Goal: Find specific page/section: Find specific page/section

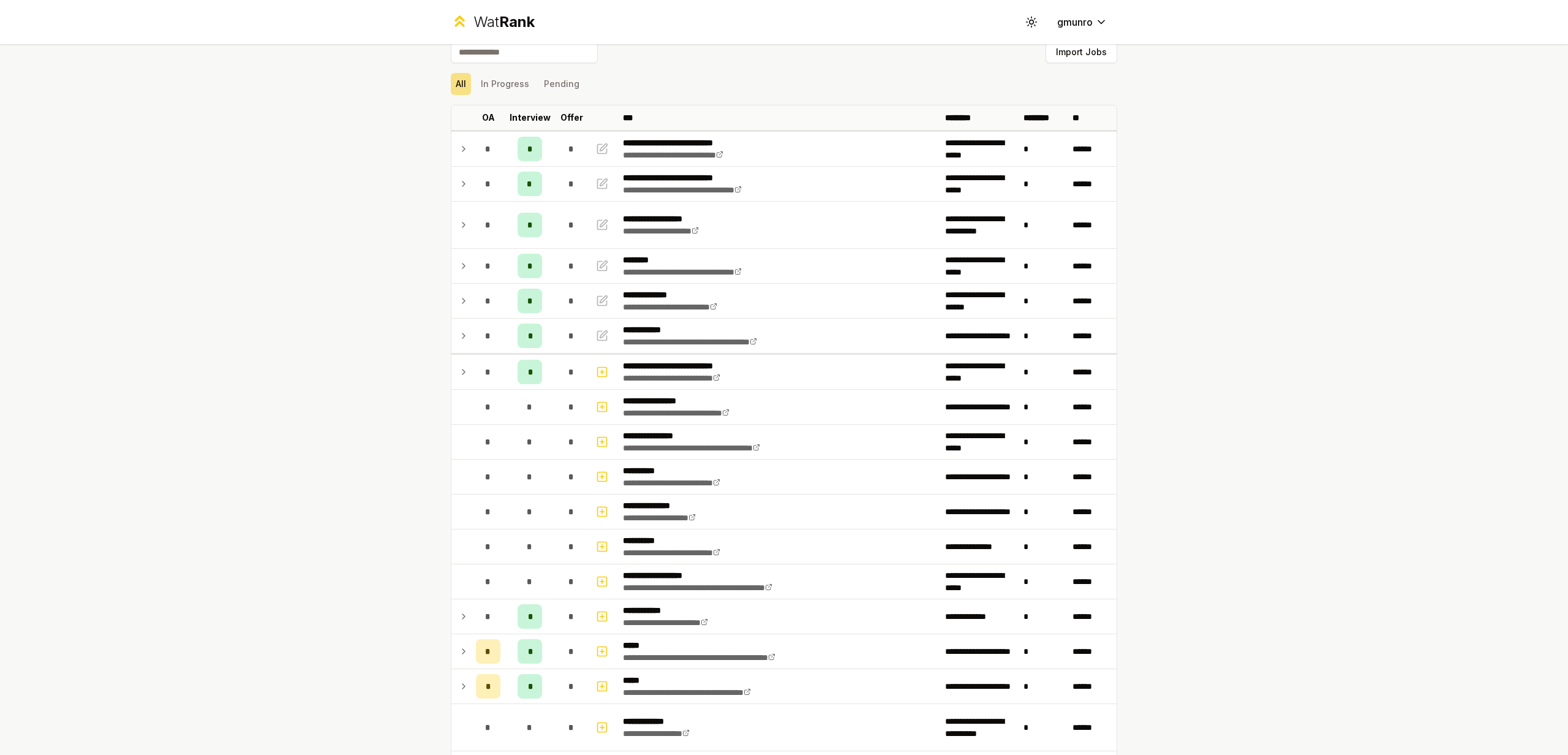
scroll to position [17, 0]
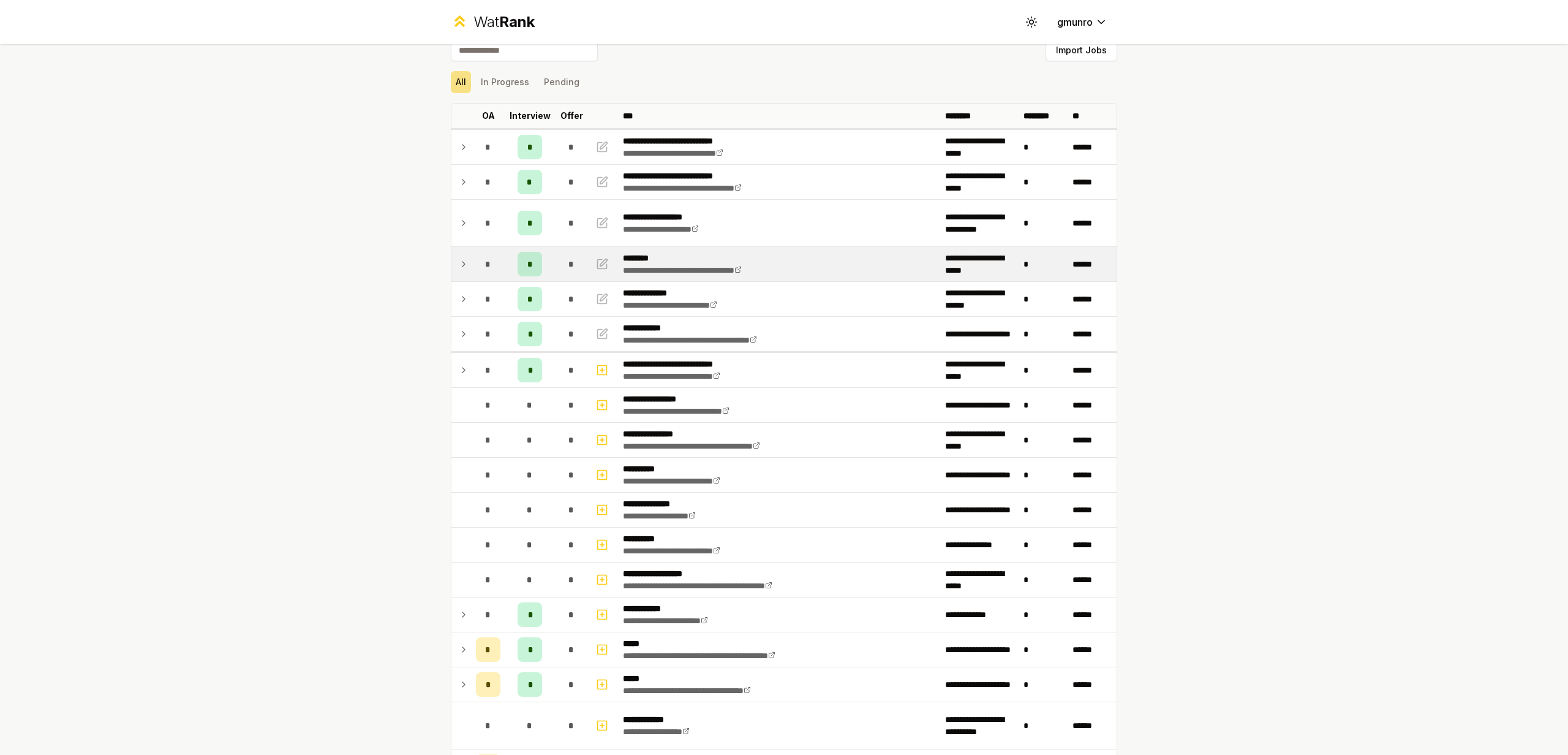
click at [462, 262] on icon at bounding box center [463, 264] width 9 height 15
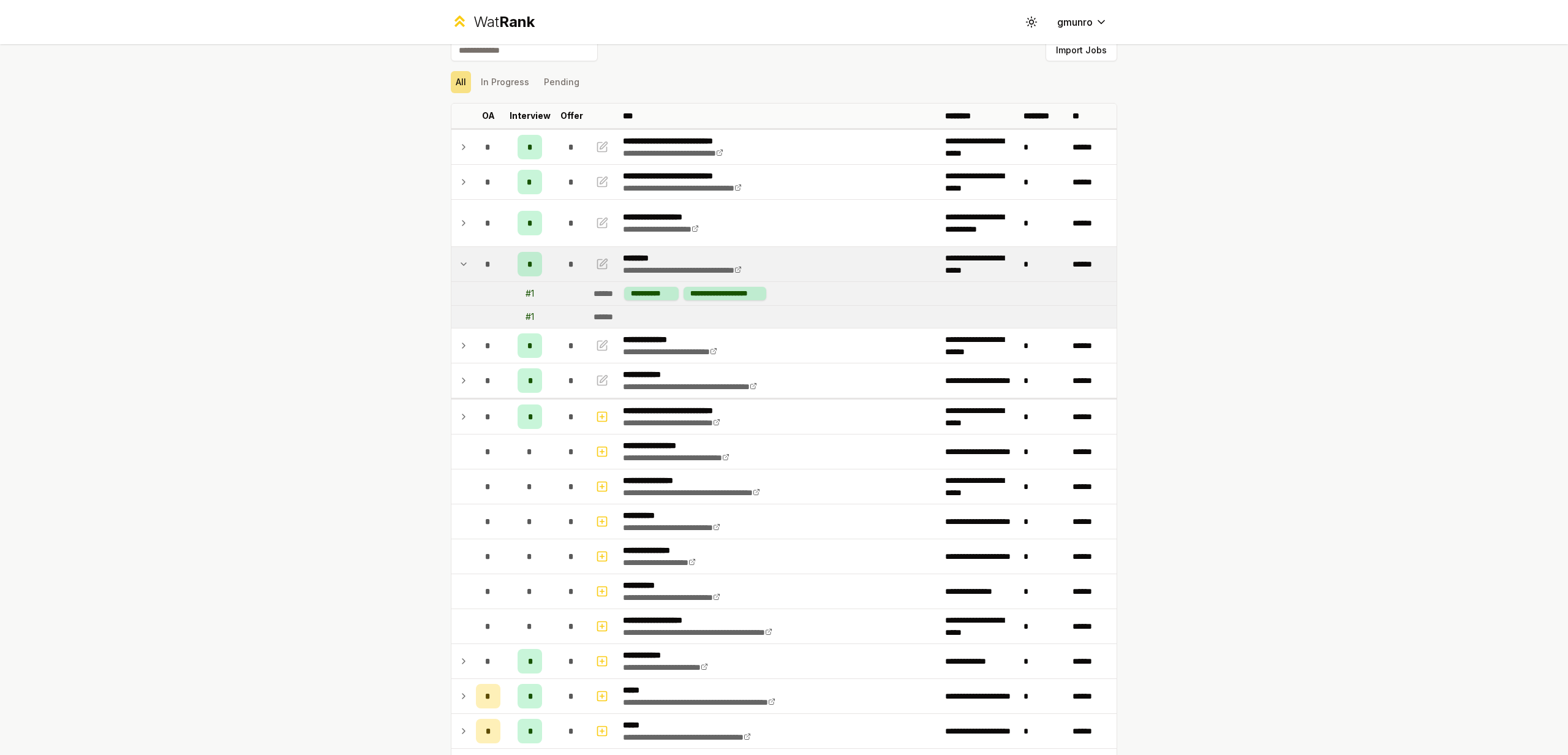
click at [462, 262] on icon at bounding box center [463, 264] width 9 height 15
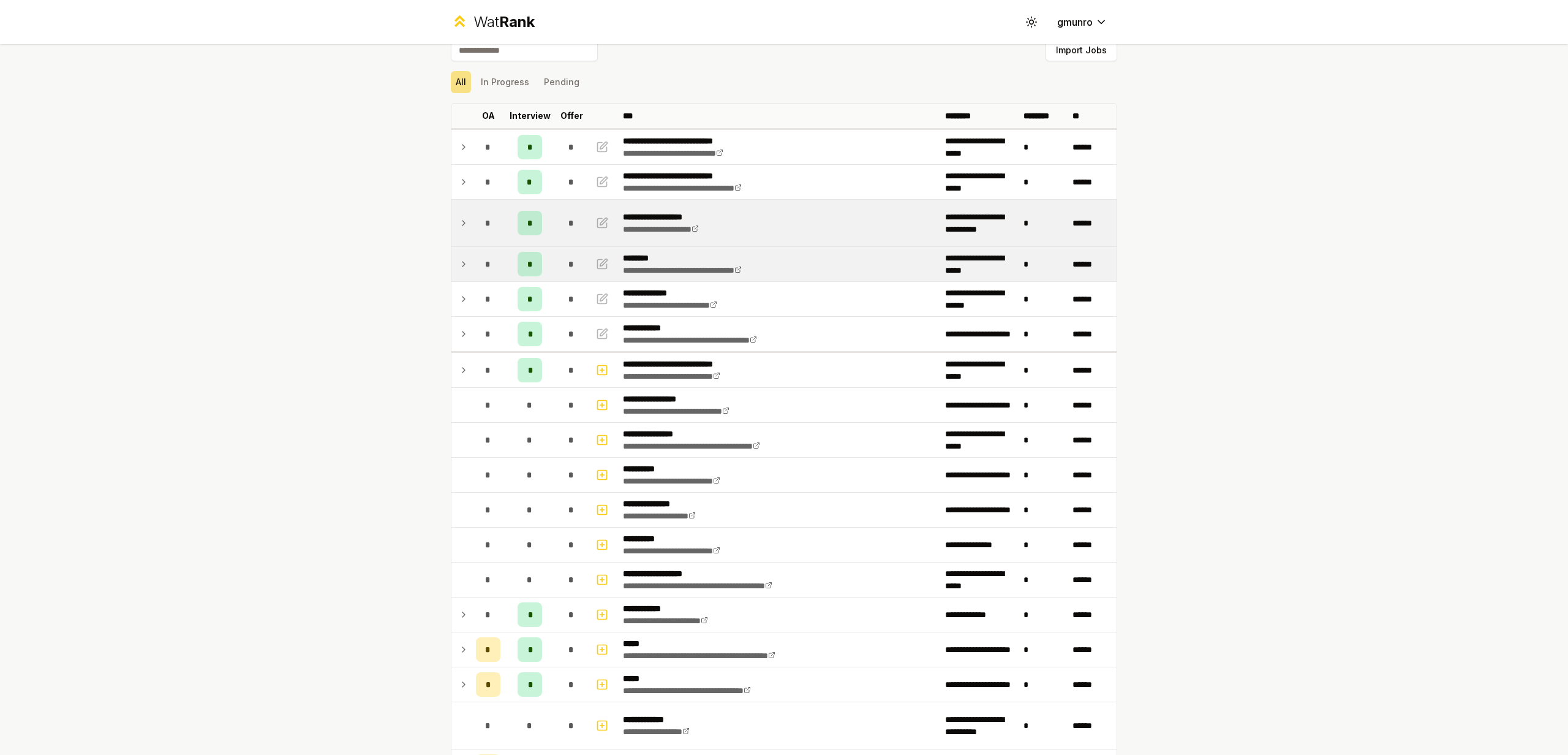
click at [464, 236] on td at bounding box center [460, 223] width 20 height 47
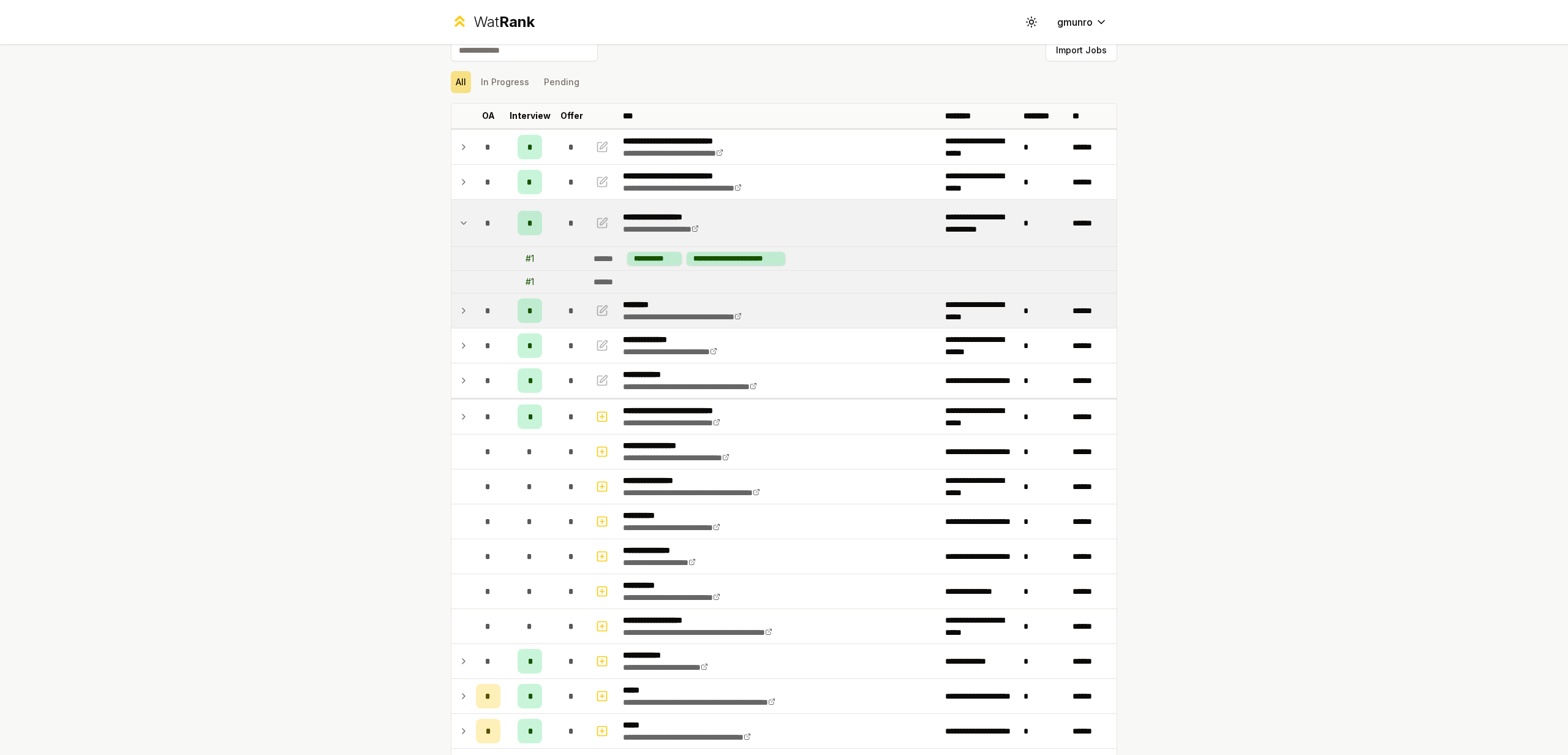
click at [464, 229] on icon at bounding box center [463, 223] width 9 height 15
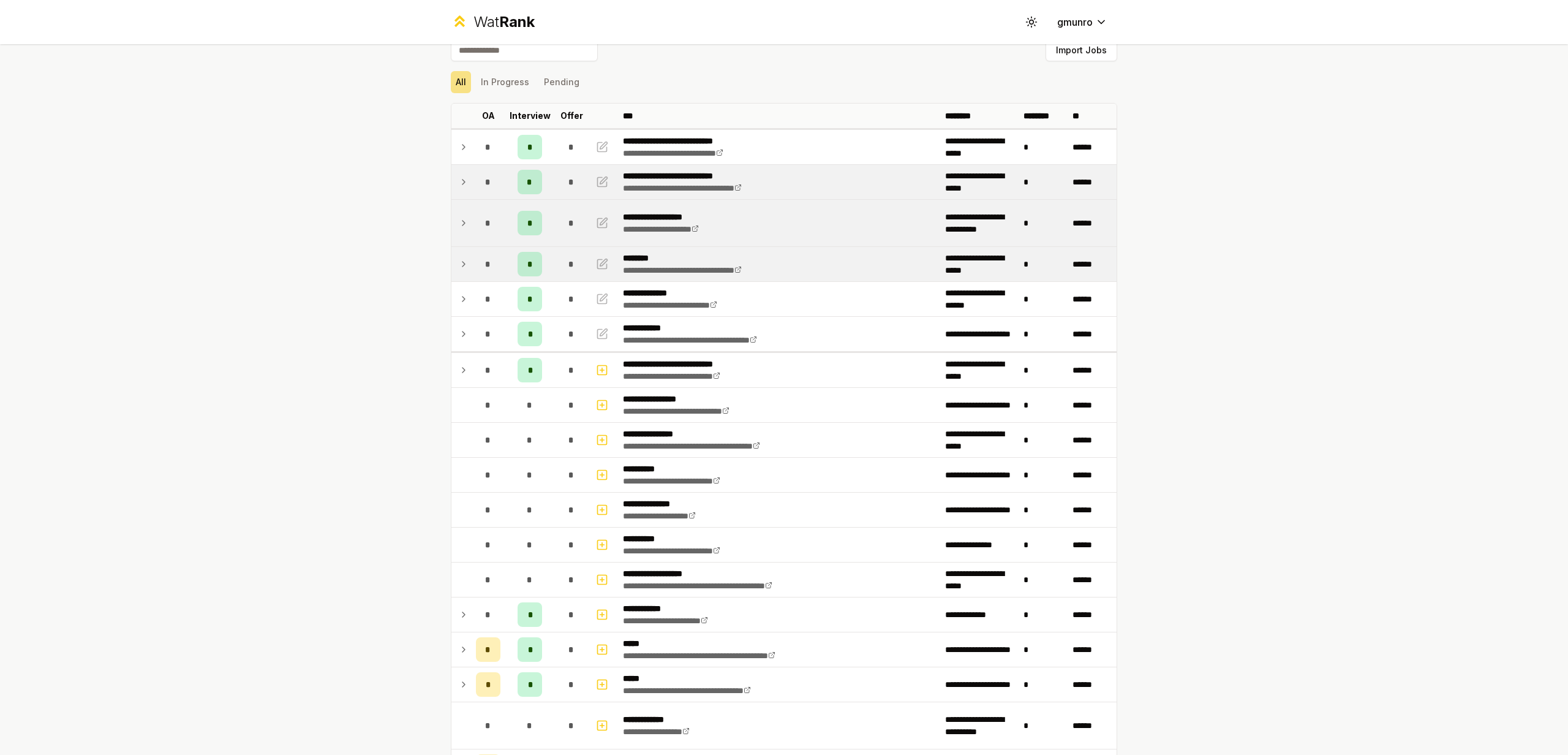
click at [469, 191] on td at bounding box center [460, 182] width 20 height 34
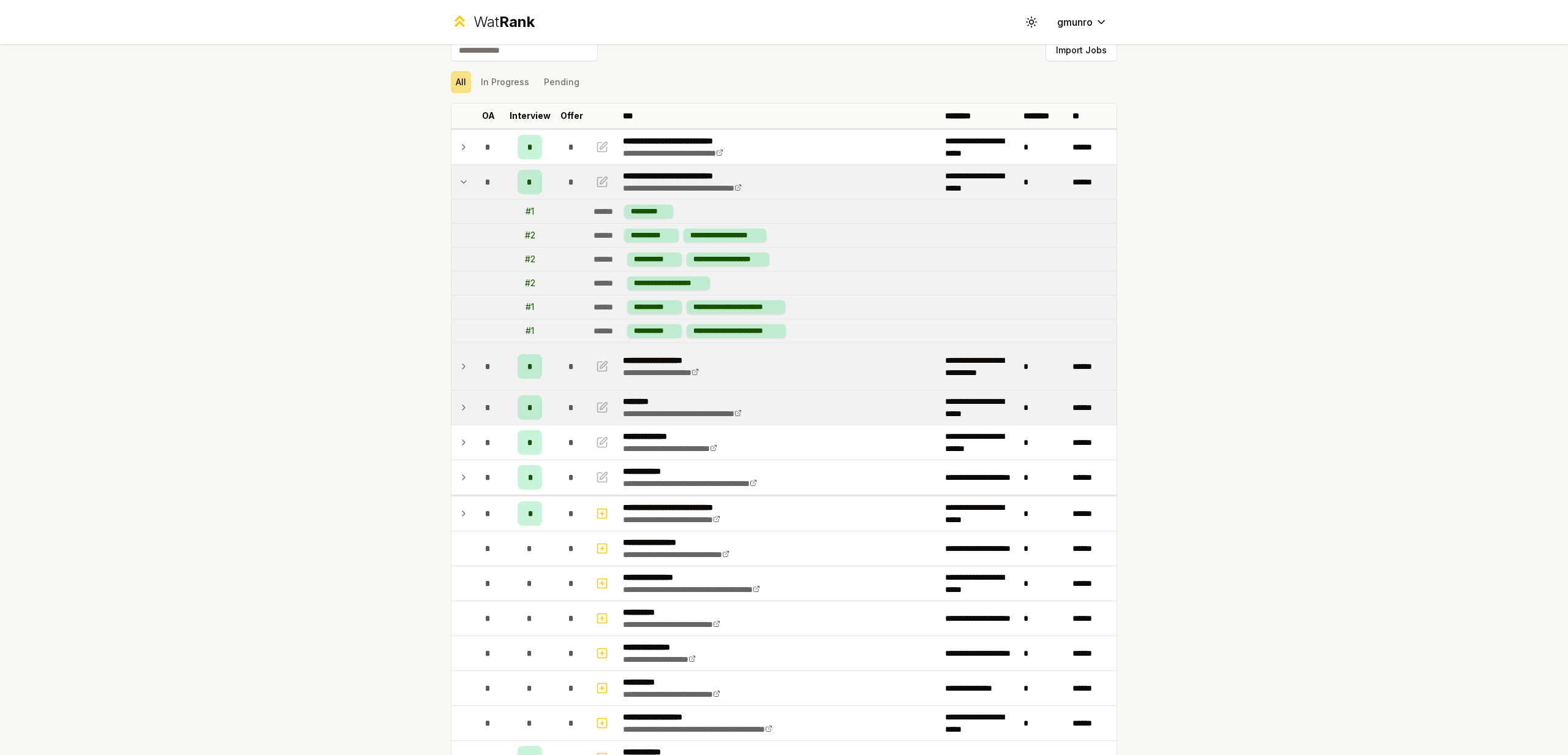
click at [464, 182] on icon at bounding box center [464, 182] width 5 height 3
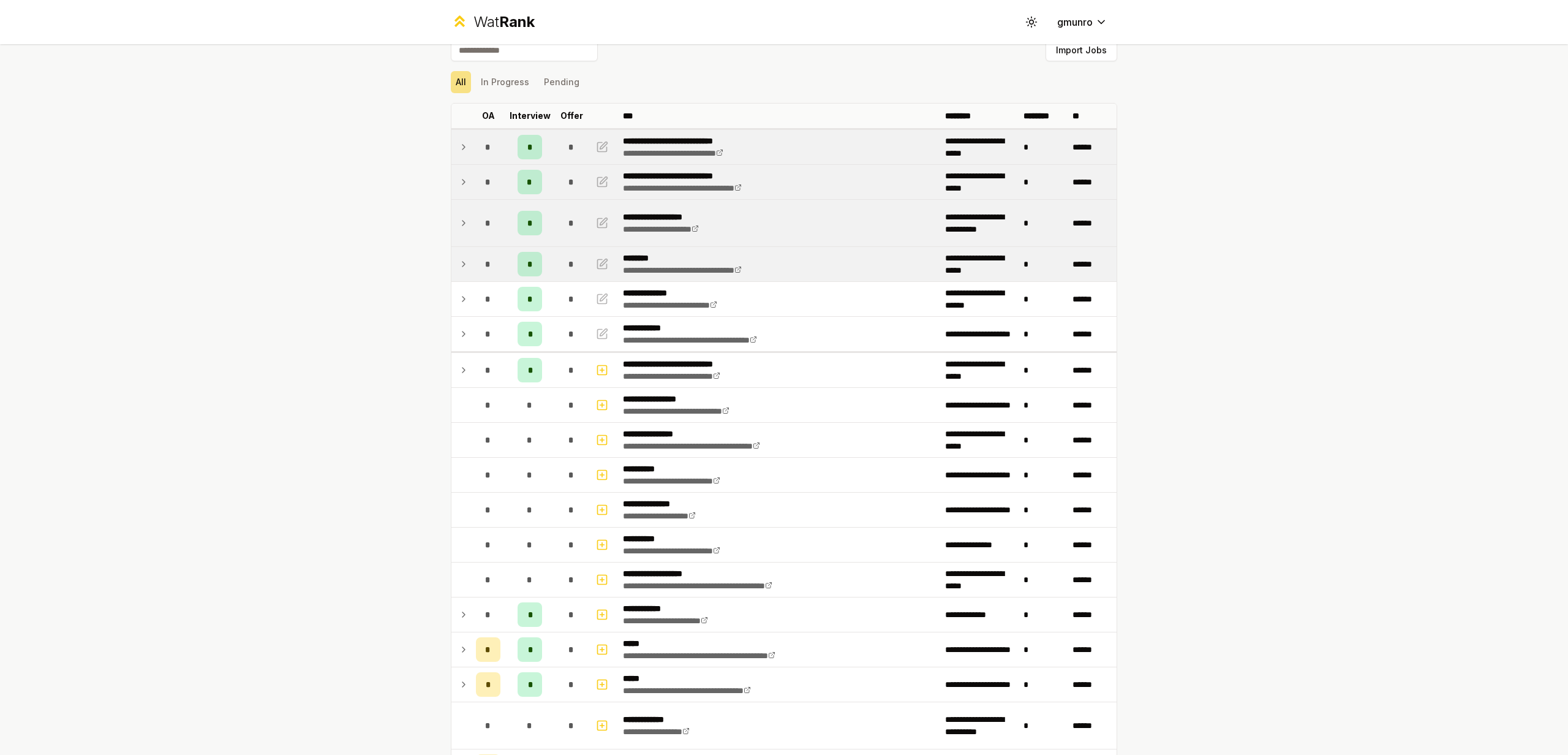
click at [465, 144] on icon at bounding box center [463, 147] width 9 height 15
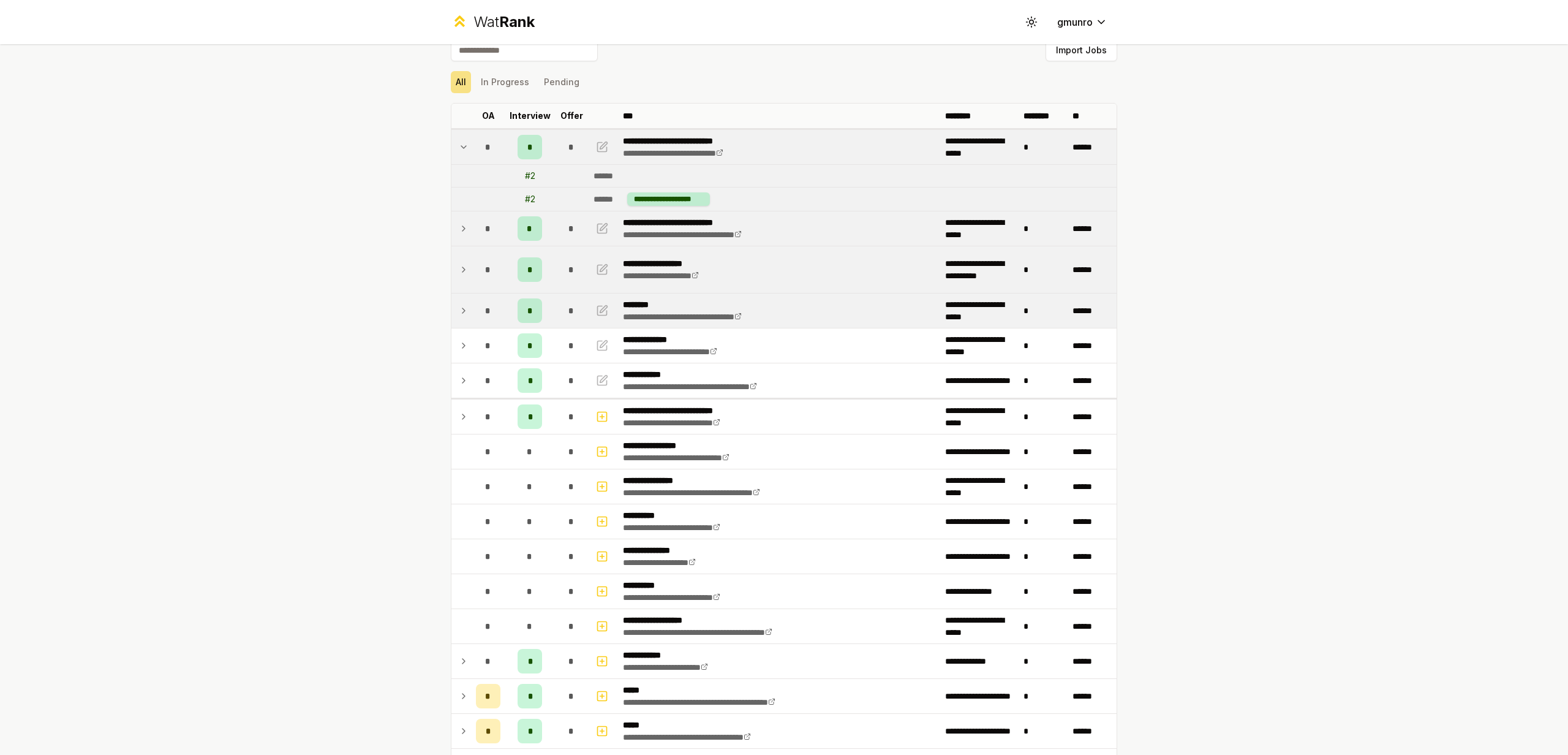
click at [465, 145] on icon at bounding box center [463, 147] width 9 height 15
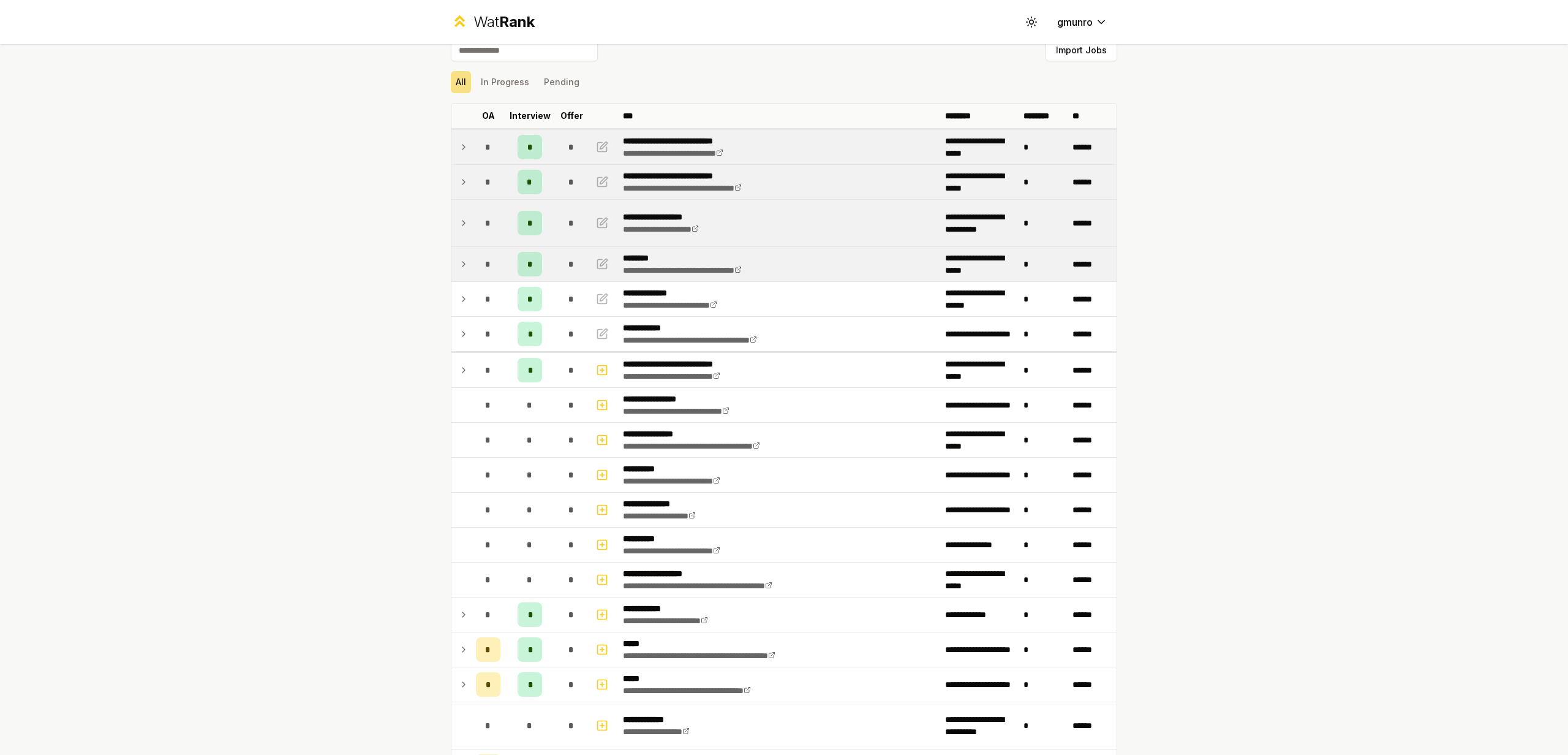
click at [466, 150] on icon at bounding box center [463, 147] width 9 height 15
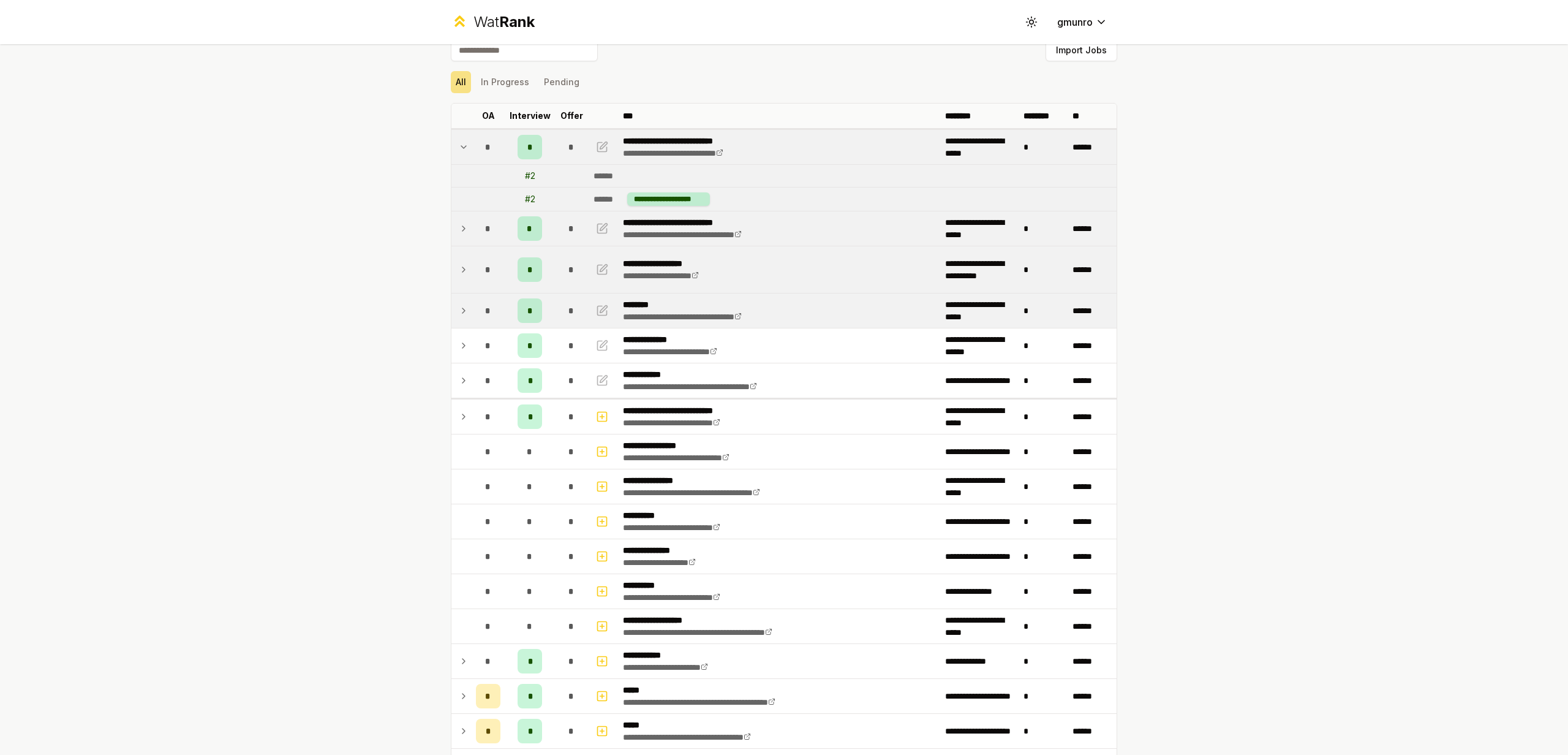
click at [466, 152] on icon at bounding box center [463, 147] width 9 height 15
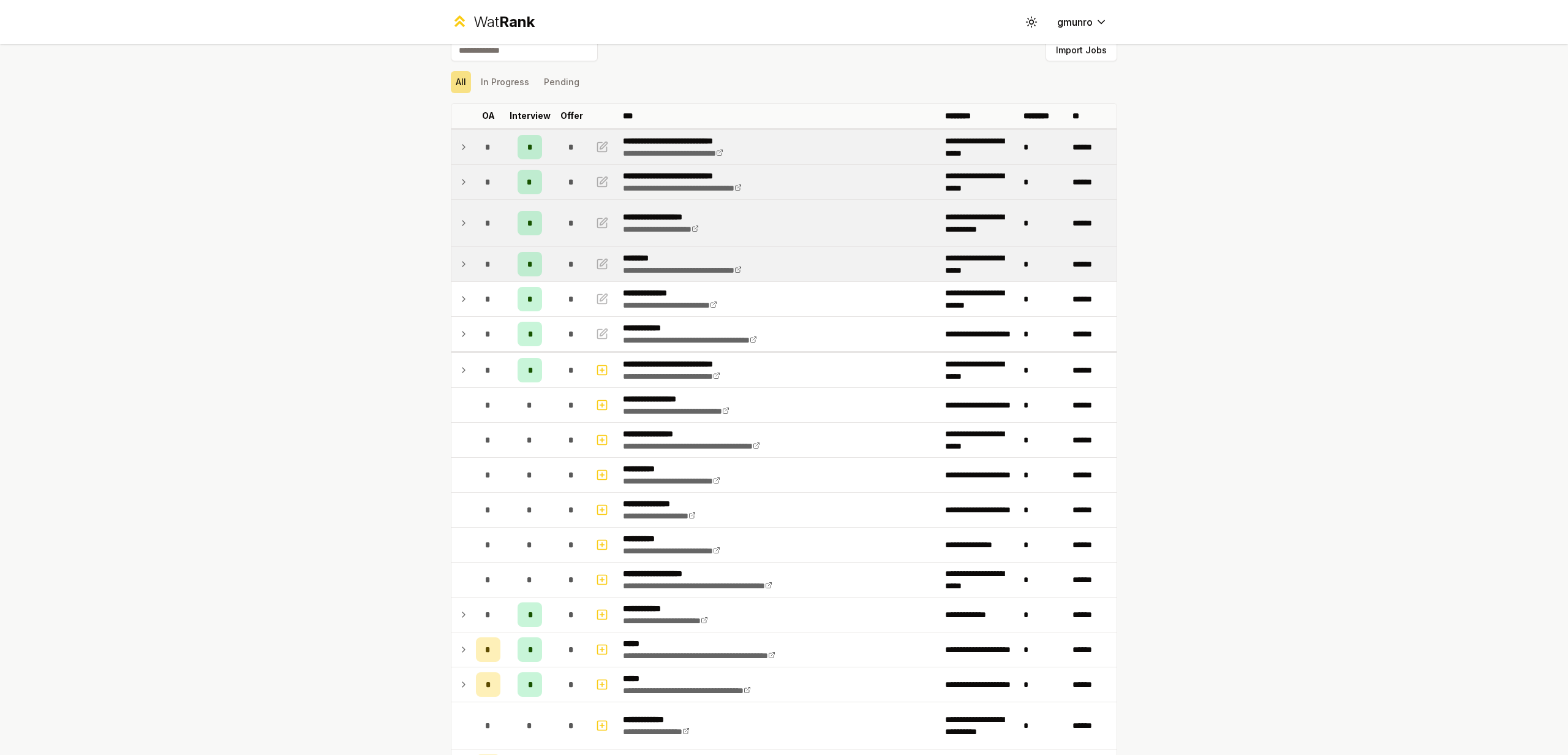
click at [465, 191] on td at bounding box center [460, 182] width 20 height 34
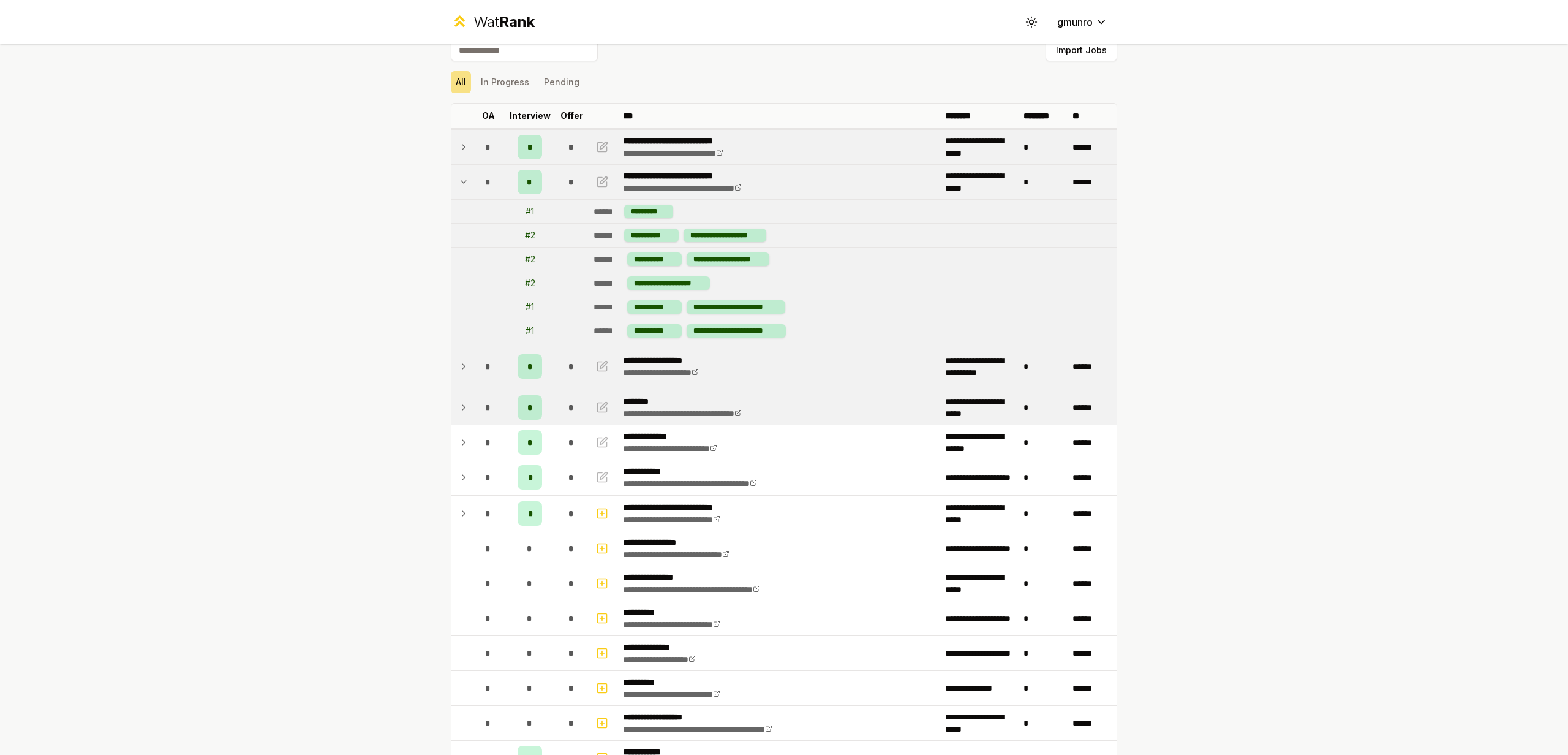
click at [463, 185] on icon at bounding box center [463, 182] width 9 height 15
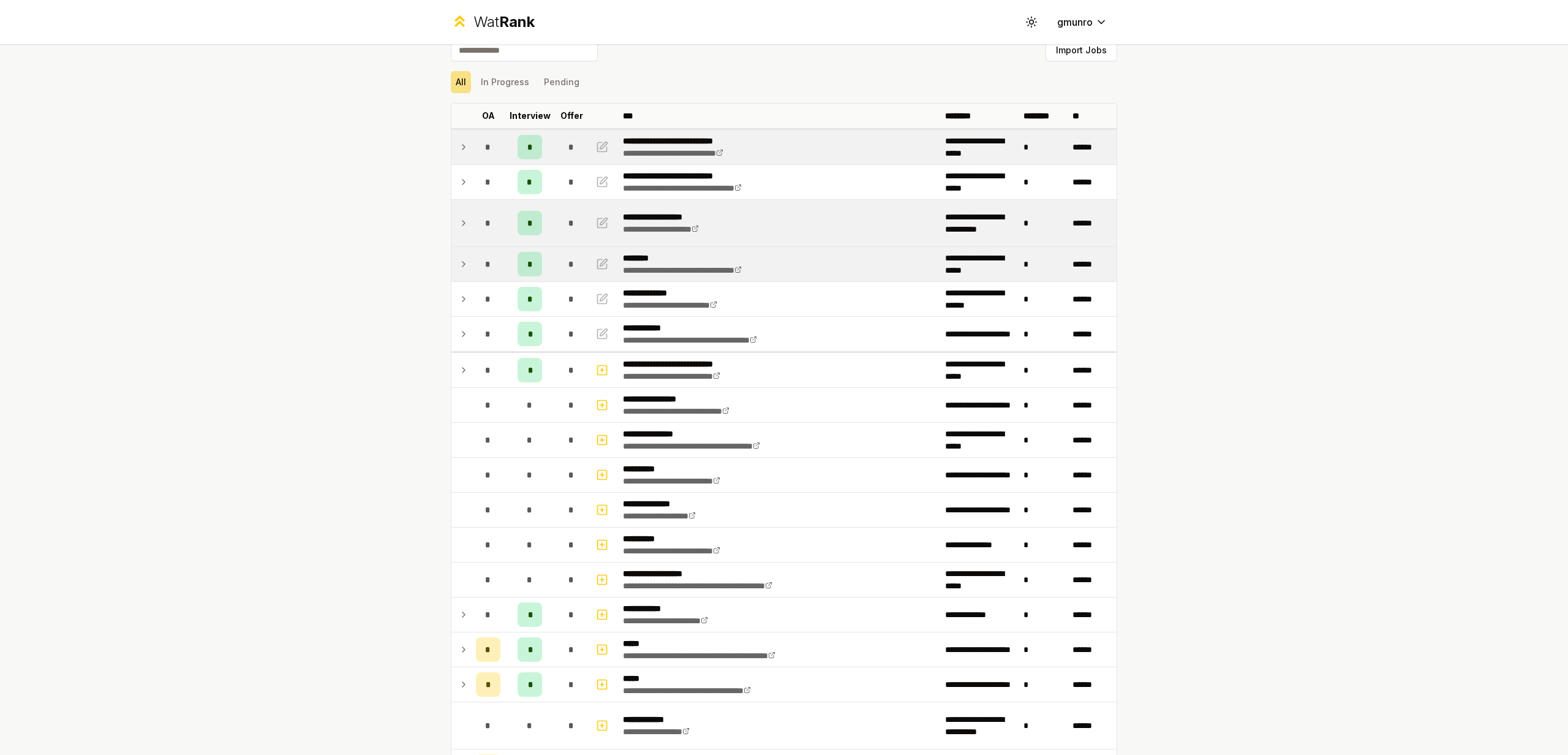
click at [456, 264] on td at bounding box center [460, 264] width 20 height 34
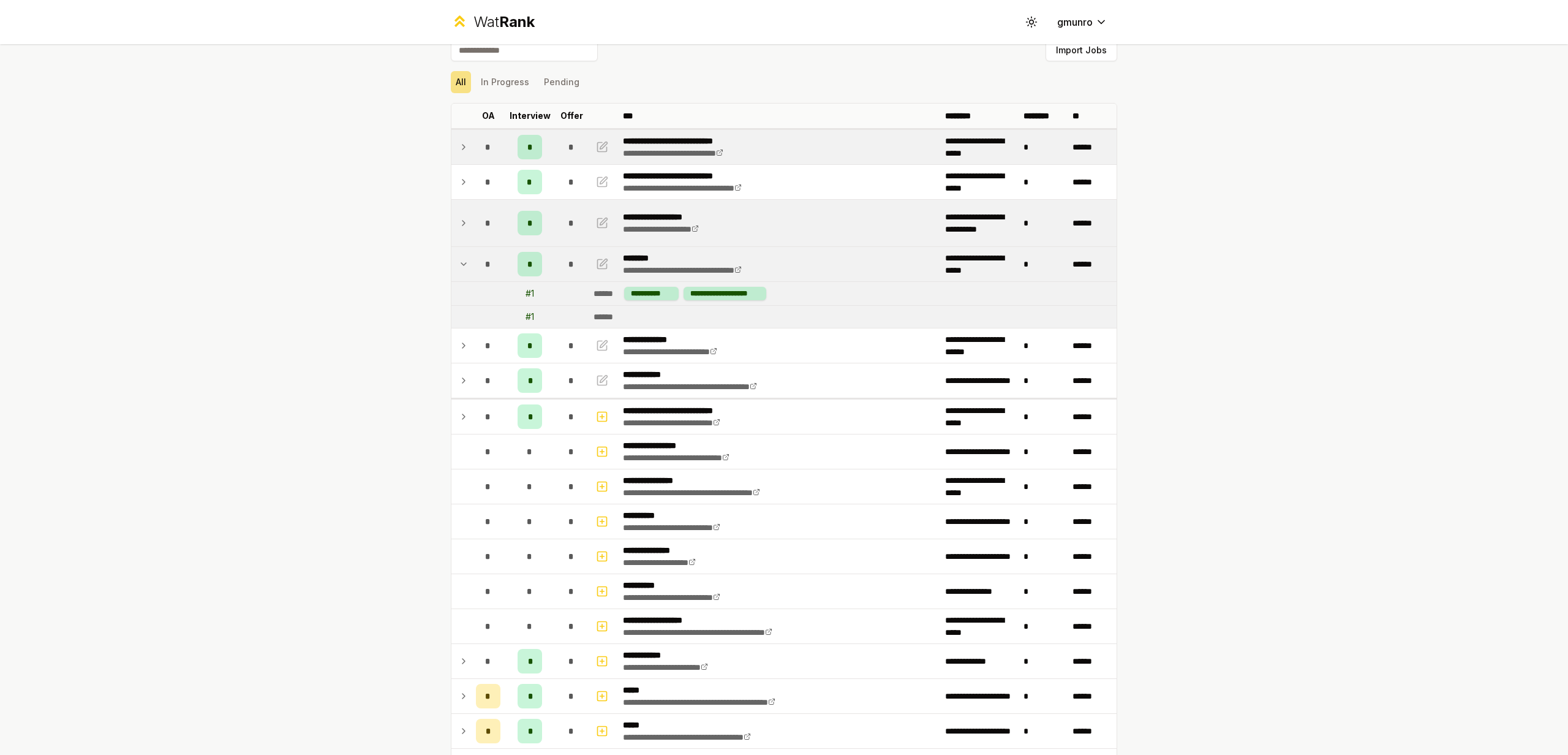
click at [456, 264] on td at bounding box center [460, 264] width 20 height 34
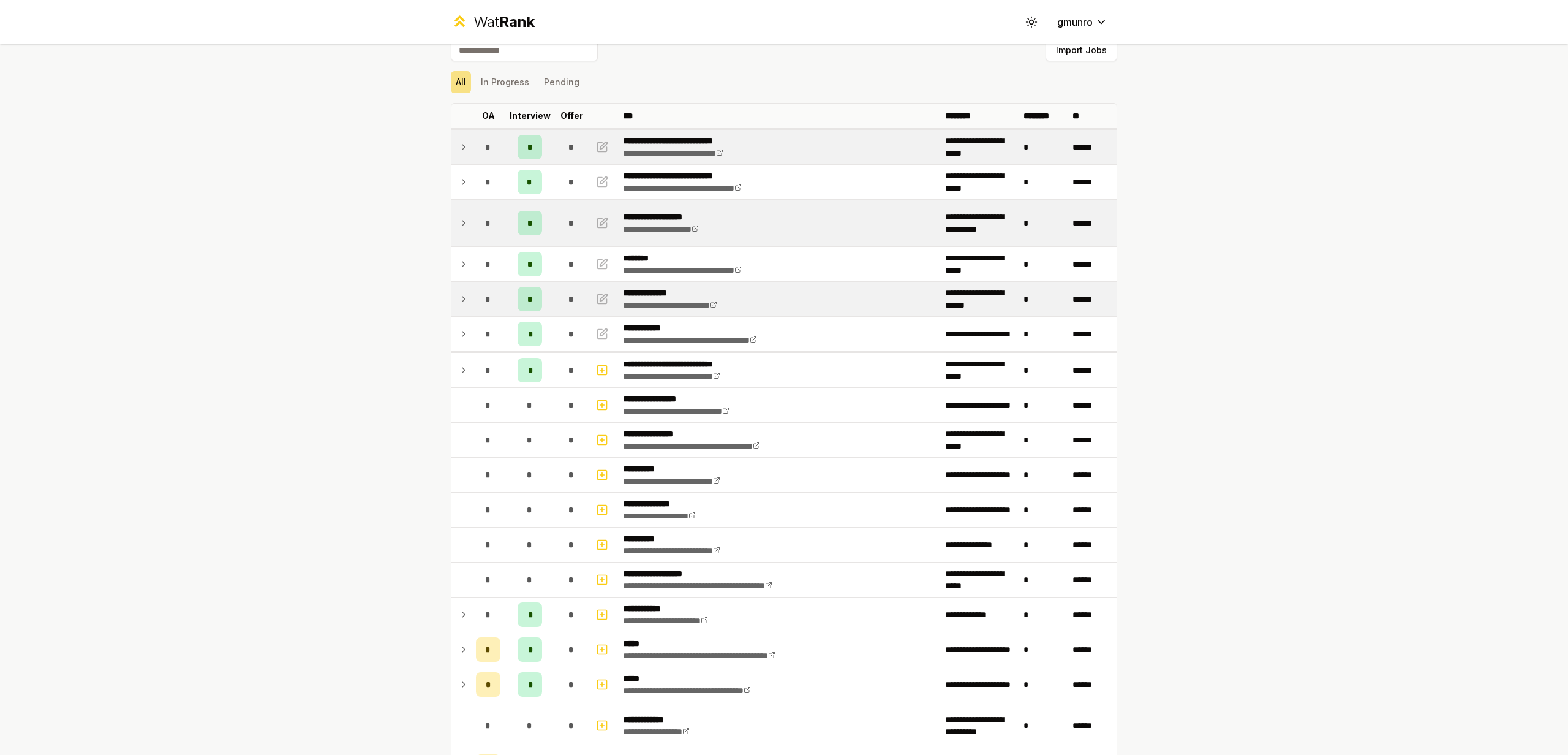
click at [459, 292] on icon at bounding box center [463, 299] width 9 height 15
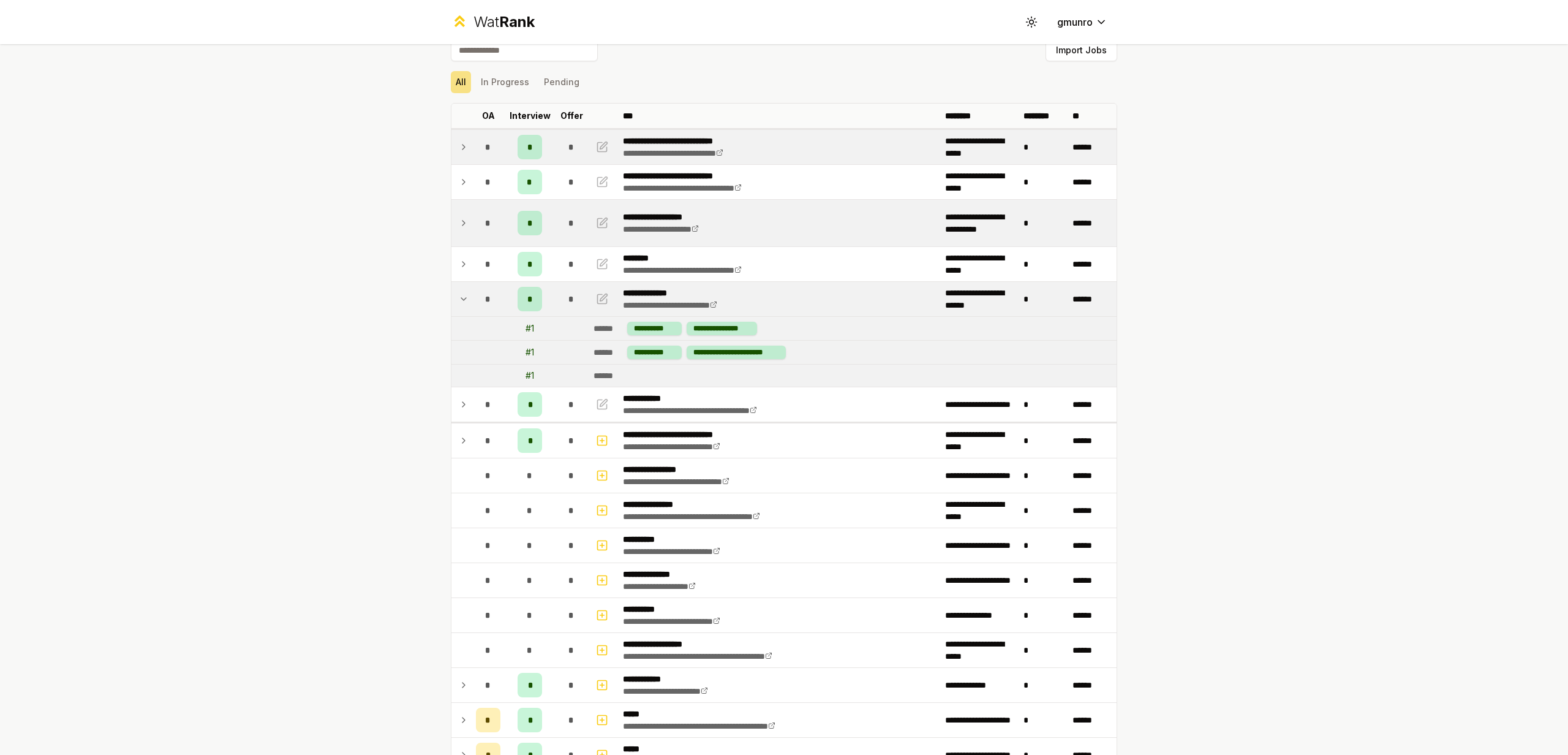
click at [465, 262] on icon at bounding box center [463, 264] width 9 height 15
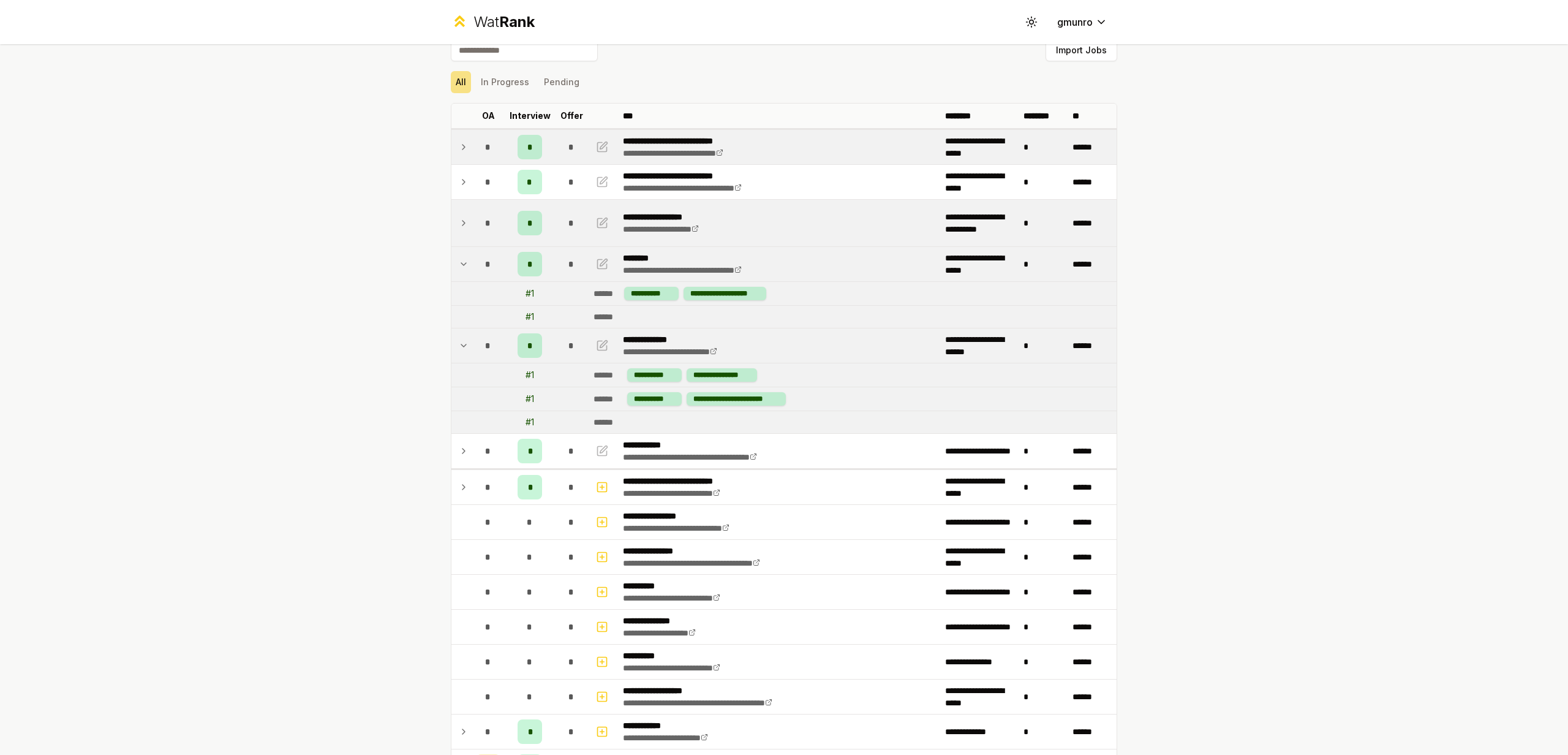
click at [465, 264] on icon at bounding box center [463, 264] width 9 height 15
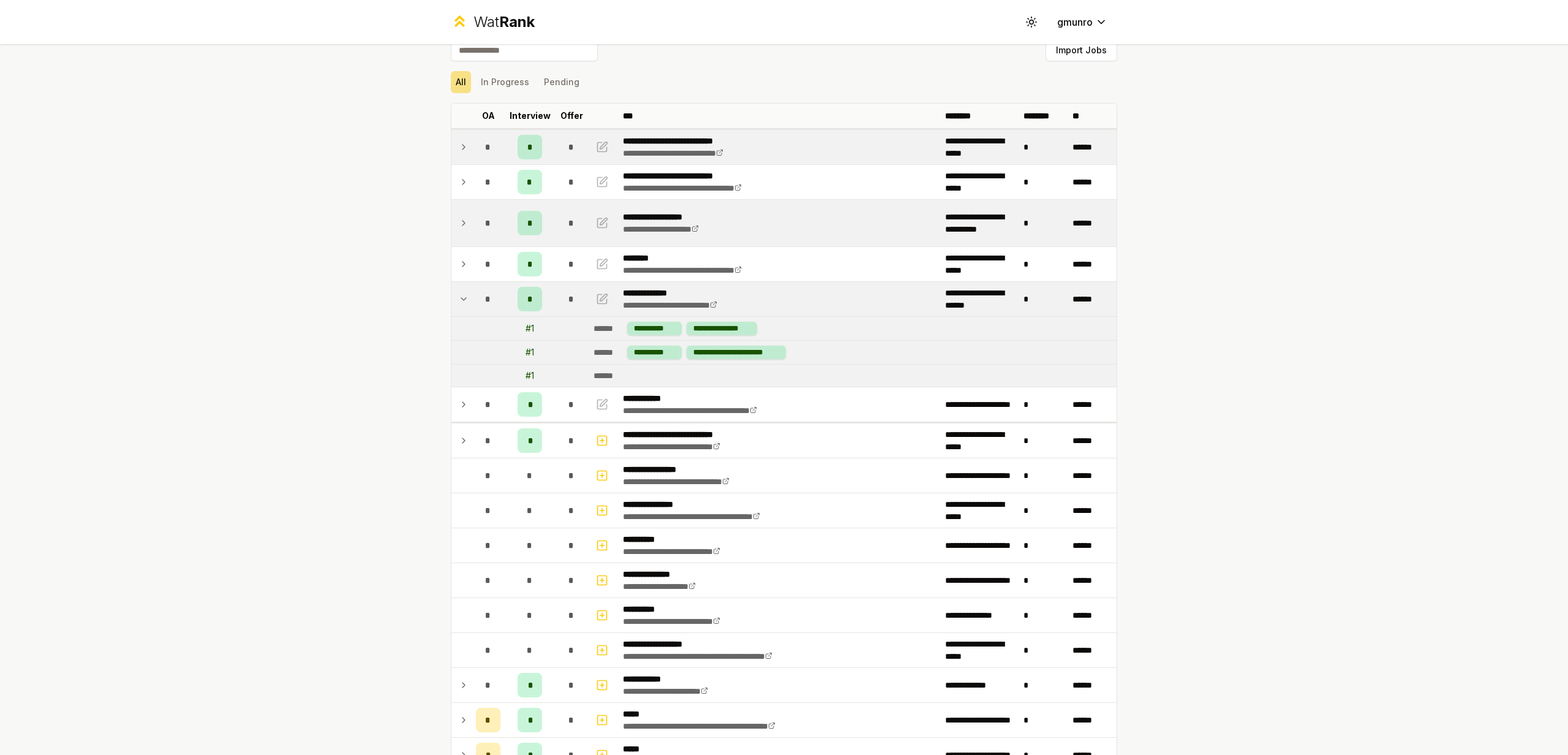
click at [465, 295] on icon at bounding box center [463, 299] width 9 height 15
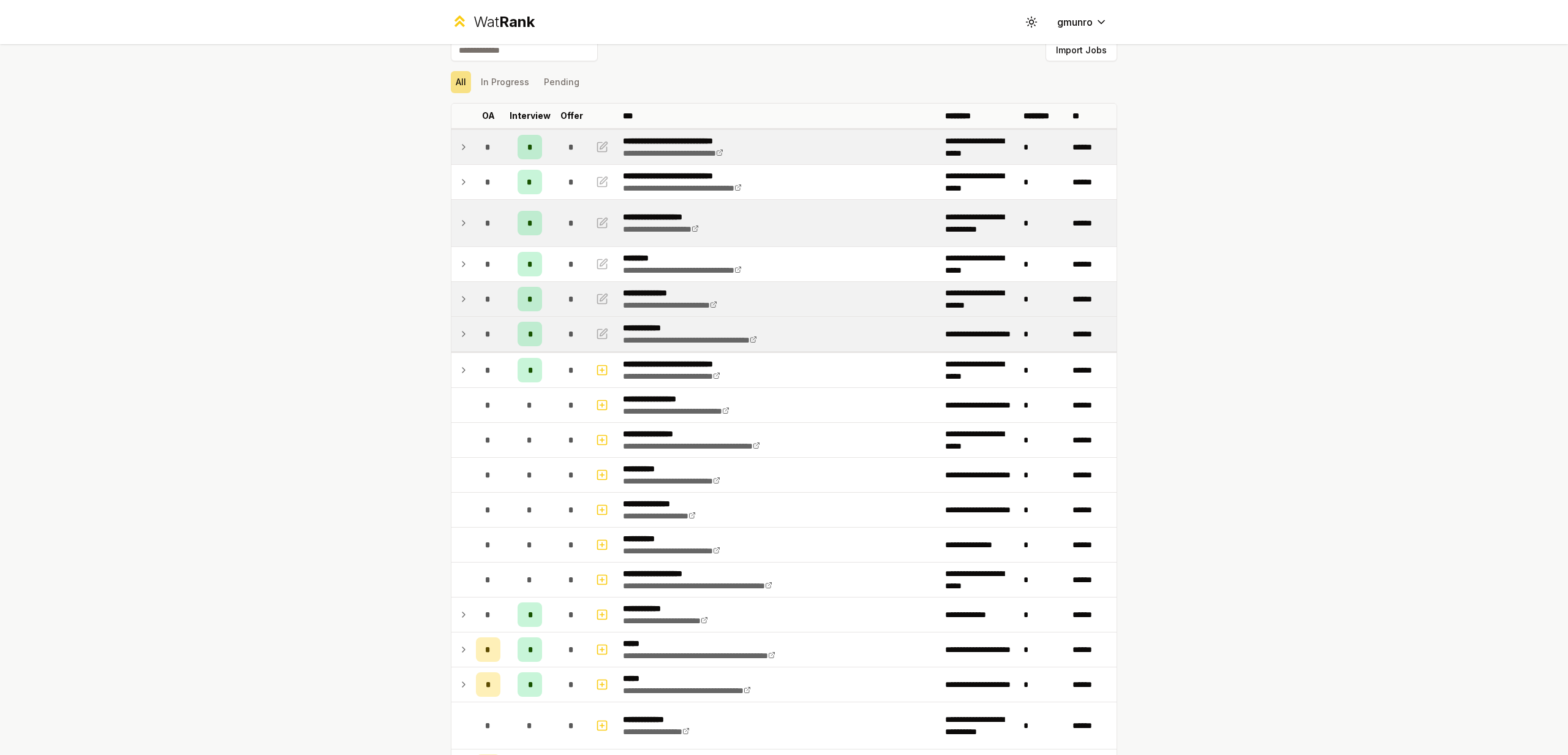
click at [462, 339] on icon at bounding box center [463, 334] width 9 height 15
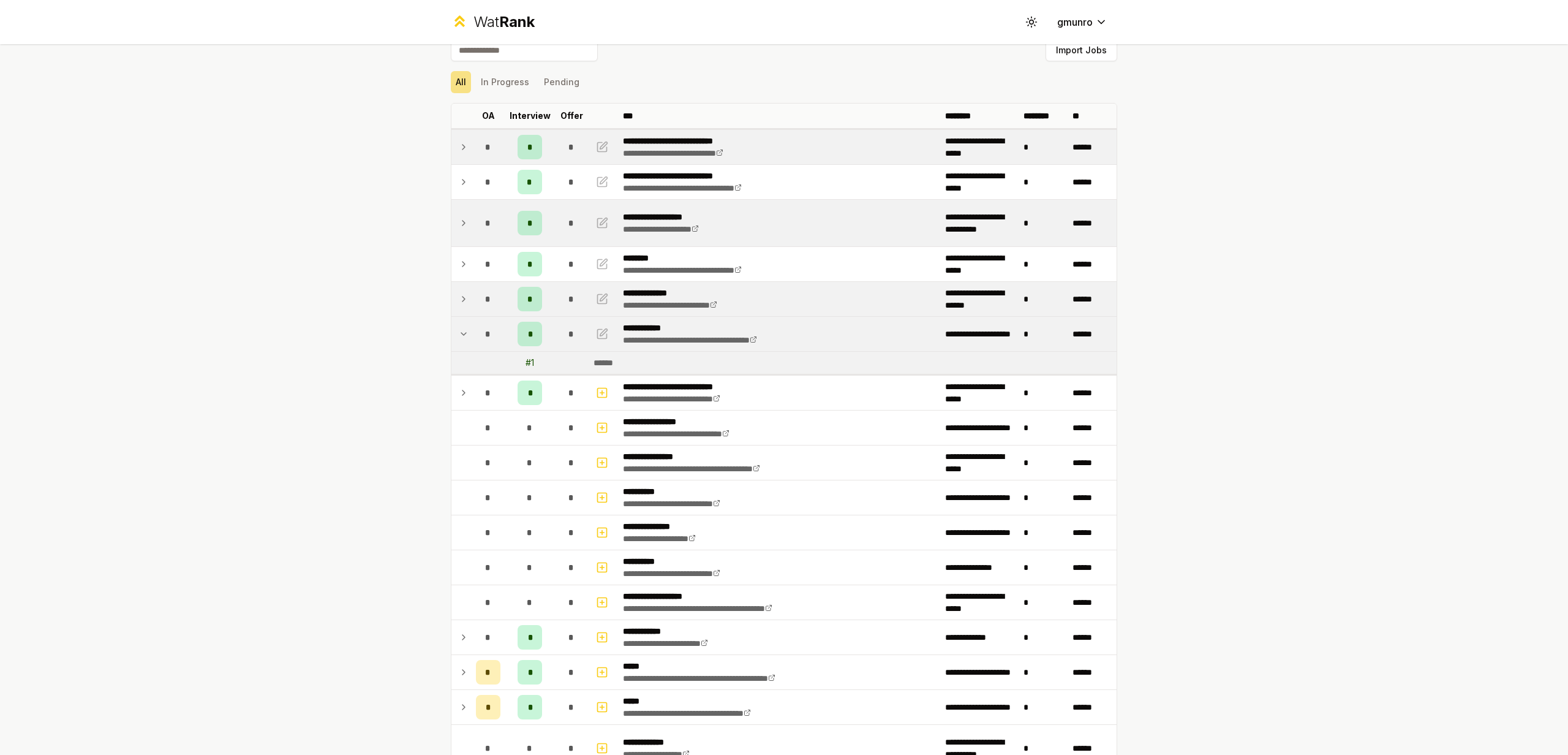
click at [462, 339] on icon at bounding box center [463, 334] width 9 height 15
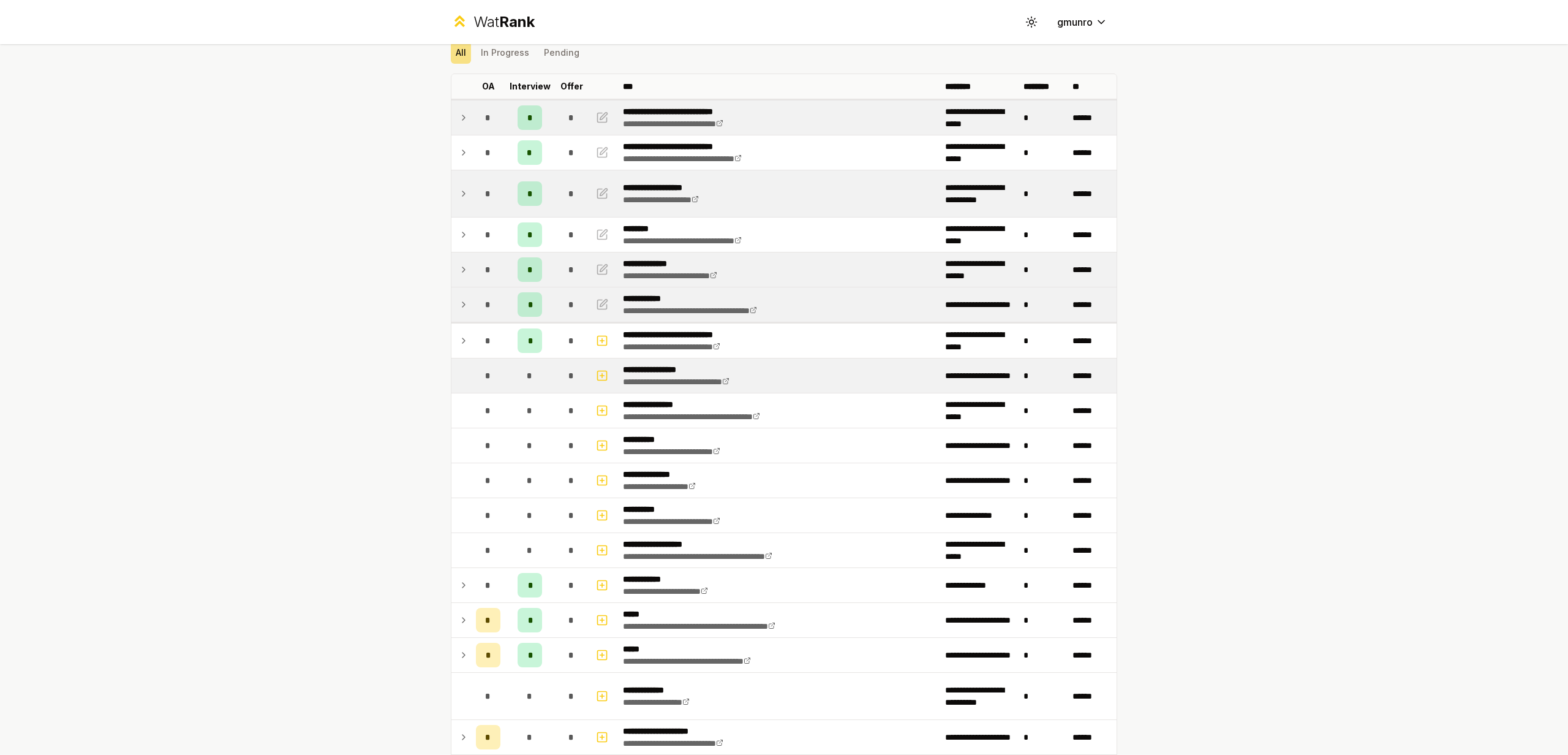
scroll to position [110, 0]
